Goal: Use online tool/utility: Use online tool/utility

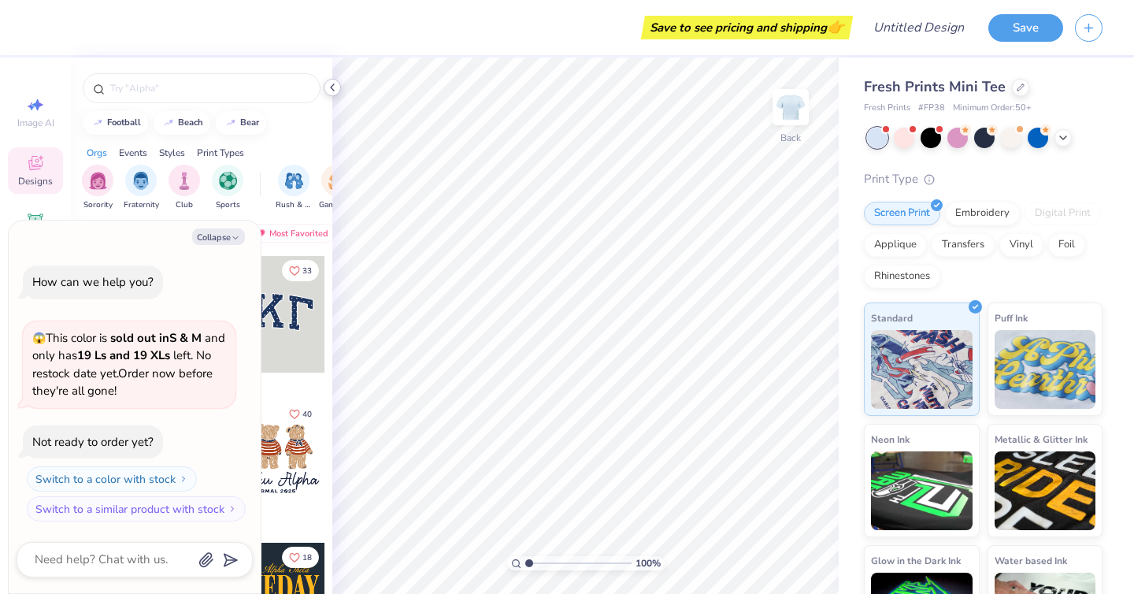
click at [332, 88] on polyline at bounding box center [332, 87] width 3 height 6
type textarea "x"
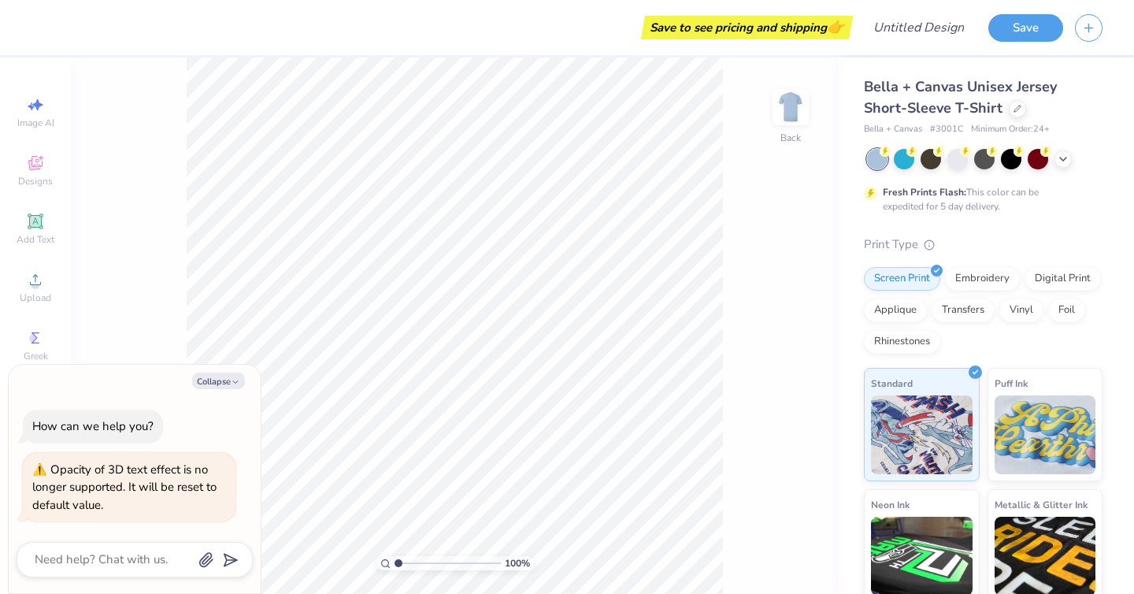
type textarea "x"
